Goal: Information Seeking & Learning: Learn about a topic

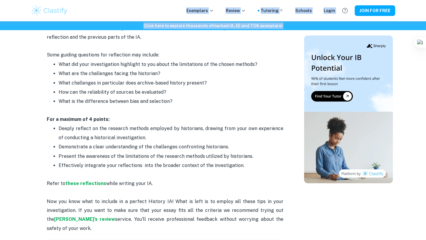
scroll to position [756, 0]
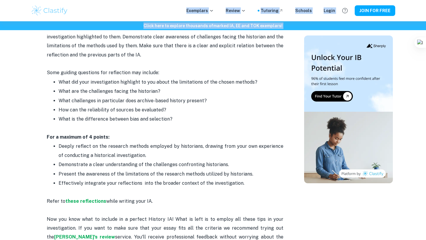
drag, startPoint x: 49, startPoint y: 43, endPoint x: 227, endPoint y: 226, distance: 255.2
copy div "lo ips dolorsitame cons Adipisc EL seddoeiu? Temp incidid, ut'la etdo ma aliqua…"
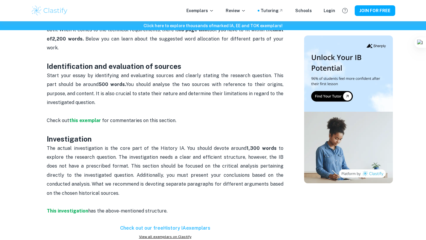
scroll to position [286, 0]
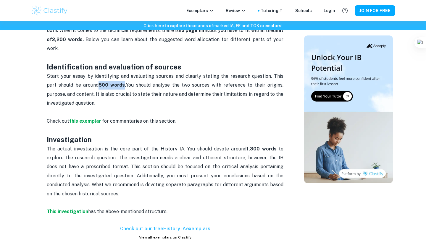
drag, startPoint x: 87, startPoint y: 77, endPoint x: 111, endPoint y: 77, distance: 23.4
click at [111, 82] on strong "500 words" at bounding box center [111, 85] width 26 height 6
copy strong "500 words"
click at [163, 99] on p "Start your essay by identifying and evaluating sources and clearly stating the …" at bounding box center [165, 94] width 236 height 45
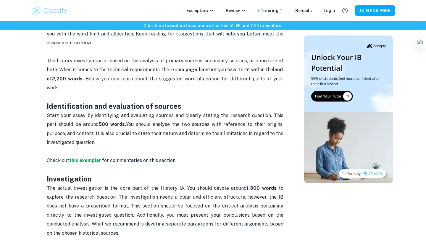
scroll to position [243, 0]
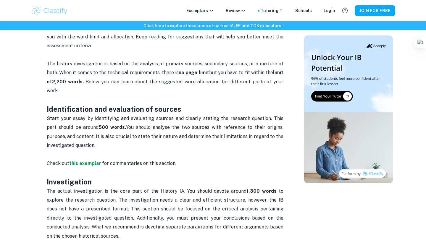
drag, startPoint x: 47, startPoint y: 99, endPoint x: 103, endPoint y: 134, distance: 66.2
copy div "Identification and evaluation of sources Start your essay by identifying and ev…"
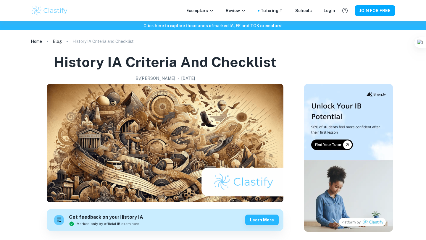
scroll to position [785, 0]
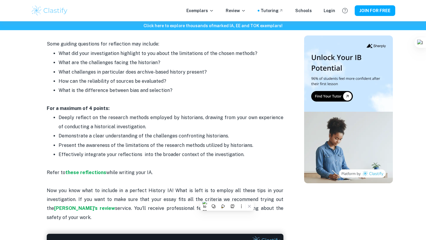
click at [179, 132] on p "Demonstrate a clear understanding of the challenges confronting historians." at bounding box center [171, 136] width 225 height 9
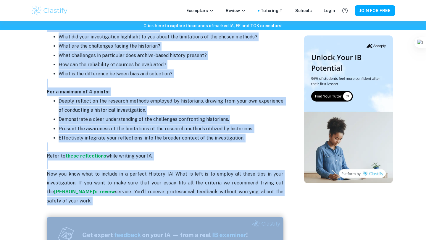
scroll to position [806, 0]
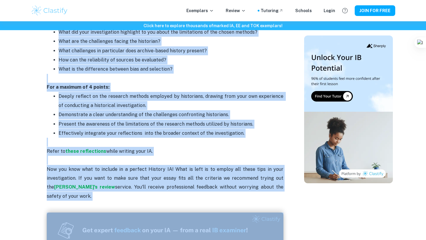
drag, startPoint x: 48, startPoint y: 131, endPoint x: 163, endPoint y: 136, distance: 115.7
copy div "Criterion A: Identification and evaluation of sources - 6 points Begin your ess…"
